Goal: Navigation & Orientation: Find specific page/section

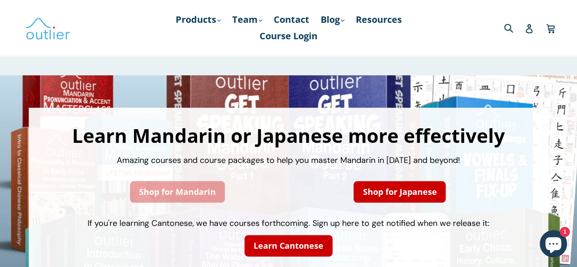
click at [168, 189] on link "Shop for Mandarin" at bounding box center [177, 191] width 95 height 21
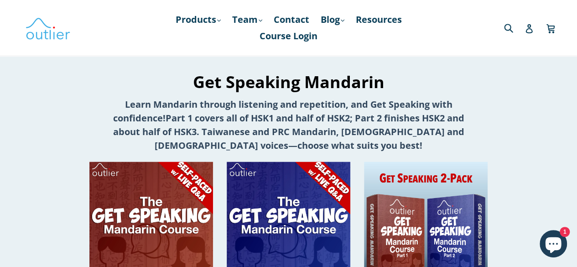
scroll to position [600, 0]
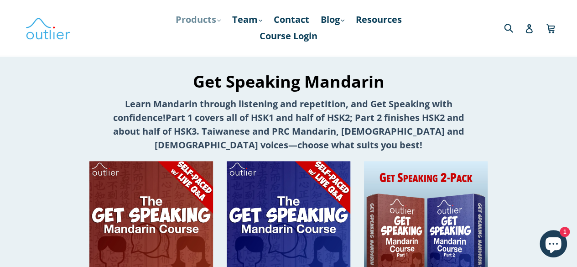
click at [209, 19] on link "Products .cls-1{fill:#231f20} expand" at bounding box center [198, 19] width 54 height 16
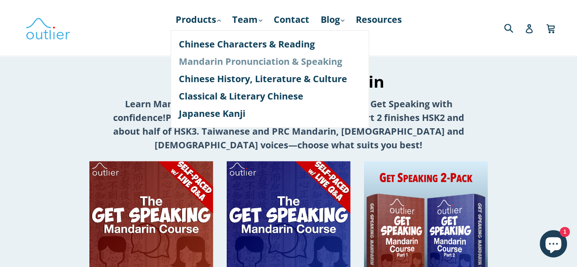
click at [203, 58] on link "Mandarin Pronunciation & Speaking" at bounding box center [270, 61] width 182 height 17
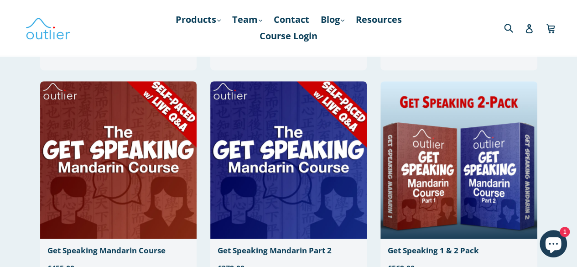
scroll to position [281, 0]
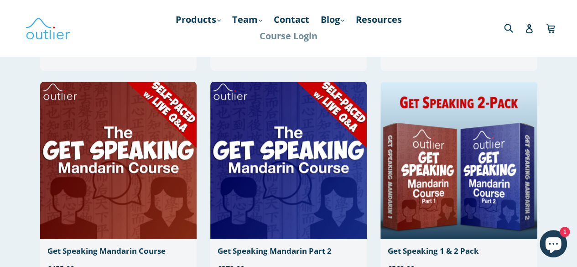
click at [302, 35] on link "Course Login" at bounding box center [288, 36] width 67 height 16
